Goal: Find specific page/section: Find specific page/section

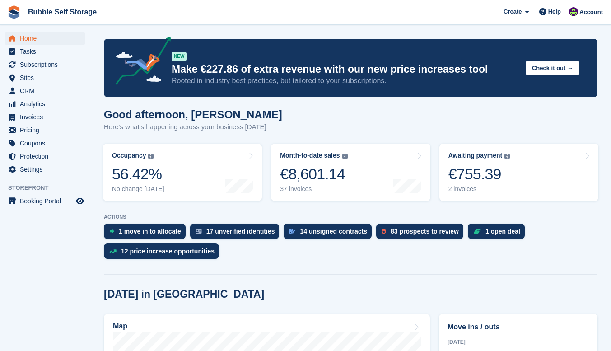
scroll to position [226, 0]
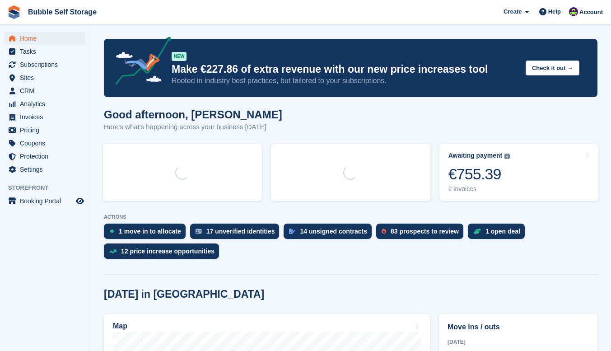
scroll to position [226, 0]
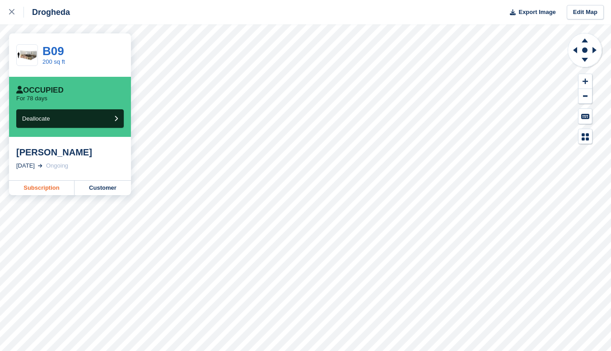
click at [60, 194] on link "Subscription" at bounding box center [42, 188] width 66 height 14
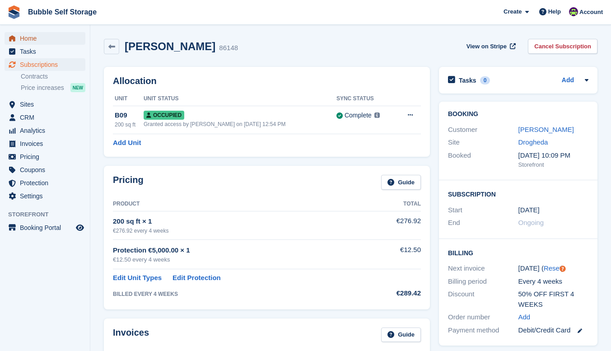
click at [31, 41] on span "Home" at bounding box center [47, 38] width 54 height 13
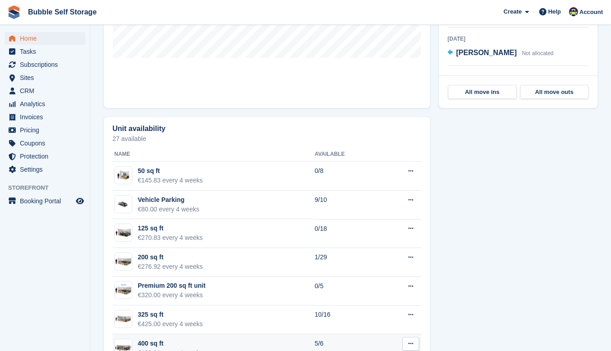
scroll to position [452, 0]
